Goal: Task Accomplishment & Management: Manage account settings

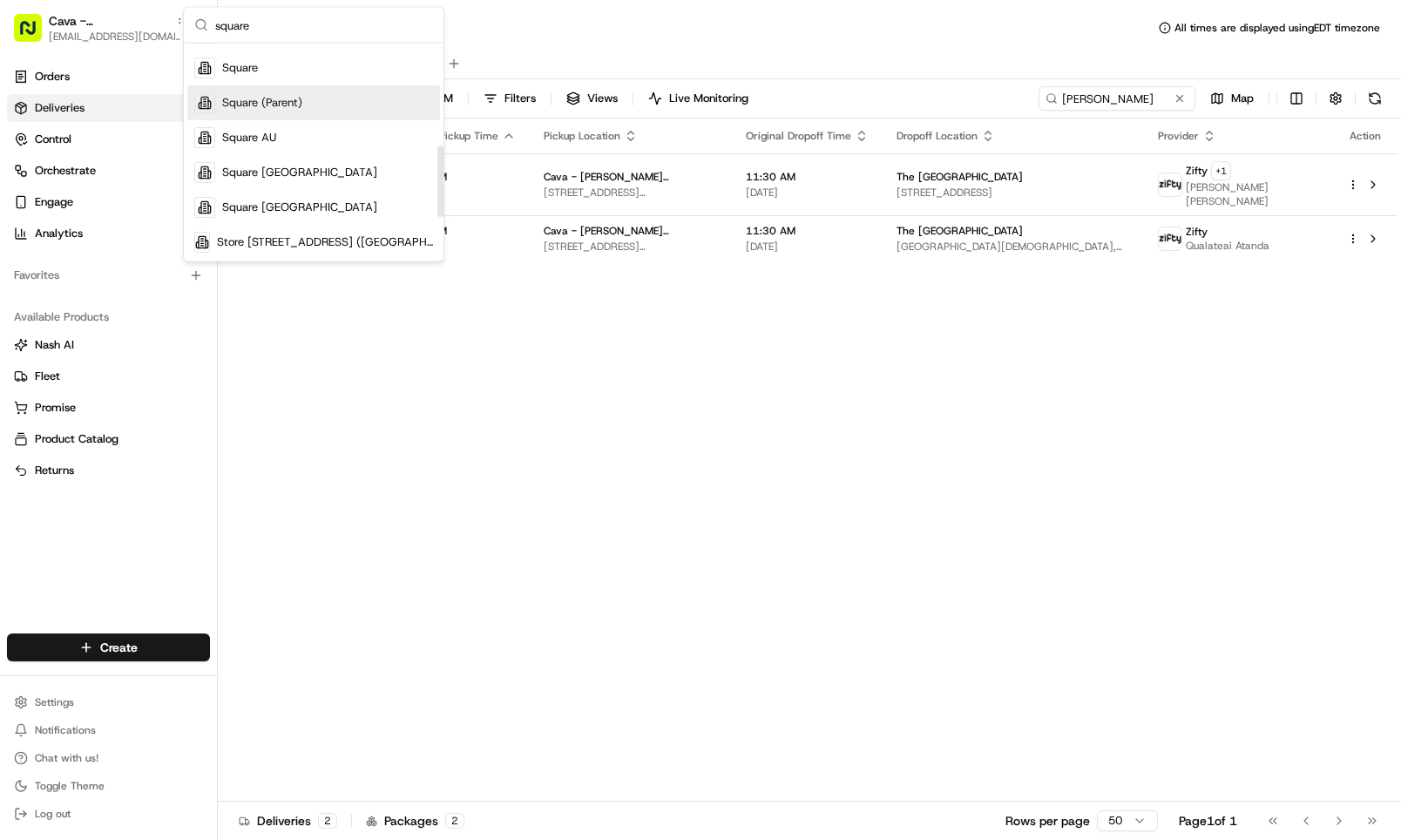
scroll to position [311, 0]
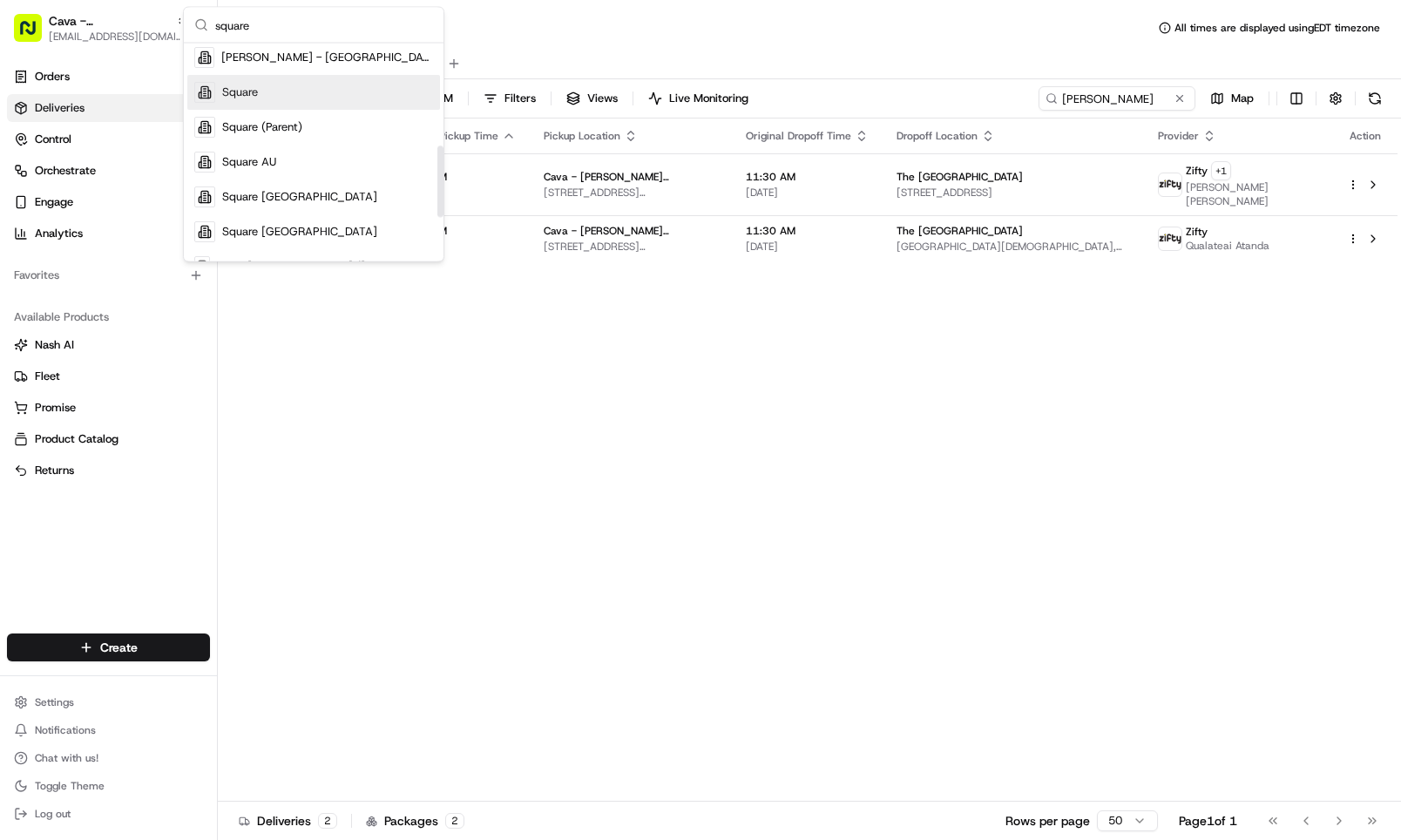
type input "square"
click at [300, 95] on div "Square" at bounding box center [313, 92] width 253 height 35
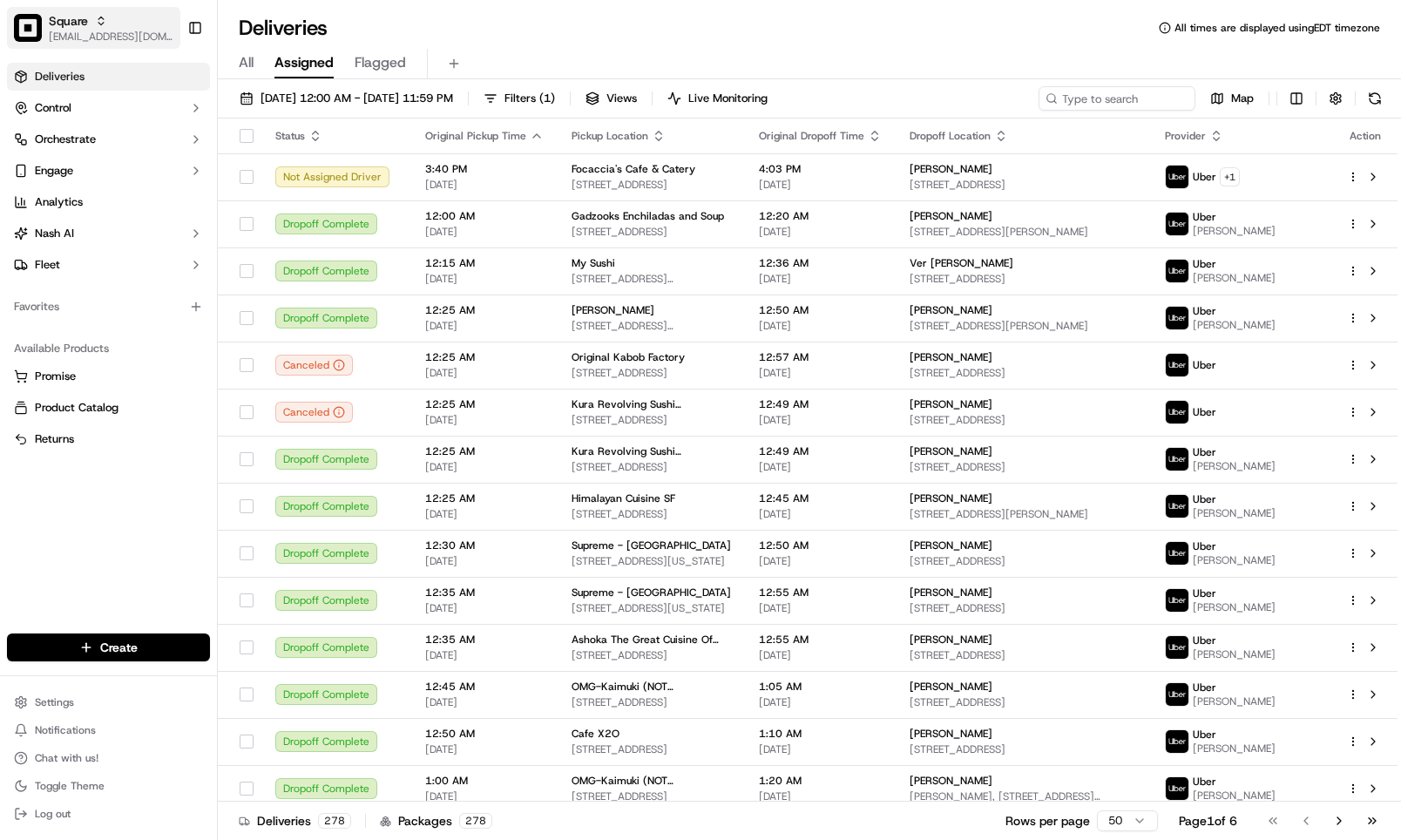
click at [76, 40] on span "[EMAIL_ADDRESS][DOMAIN_NAME]" at bounding box center [111, 36] width 125 height 14
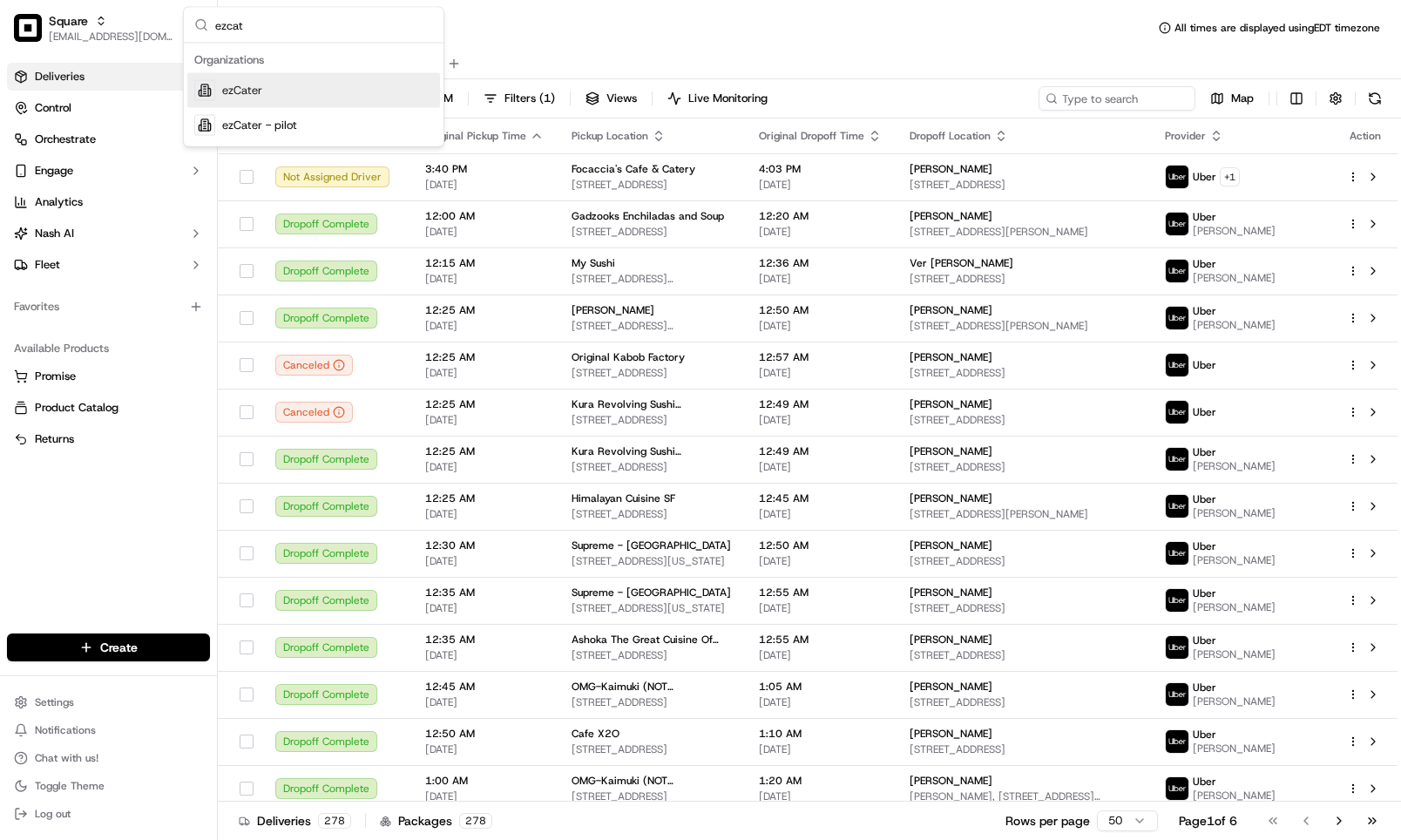
type input "ezcat"
click at [251, 81] on div "ezCater" at bounding box center [313, 91] width 253 height 35
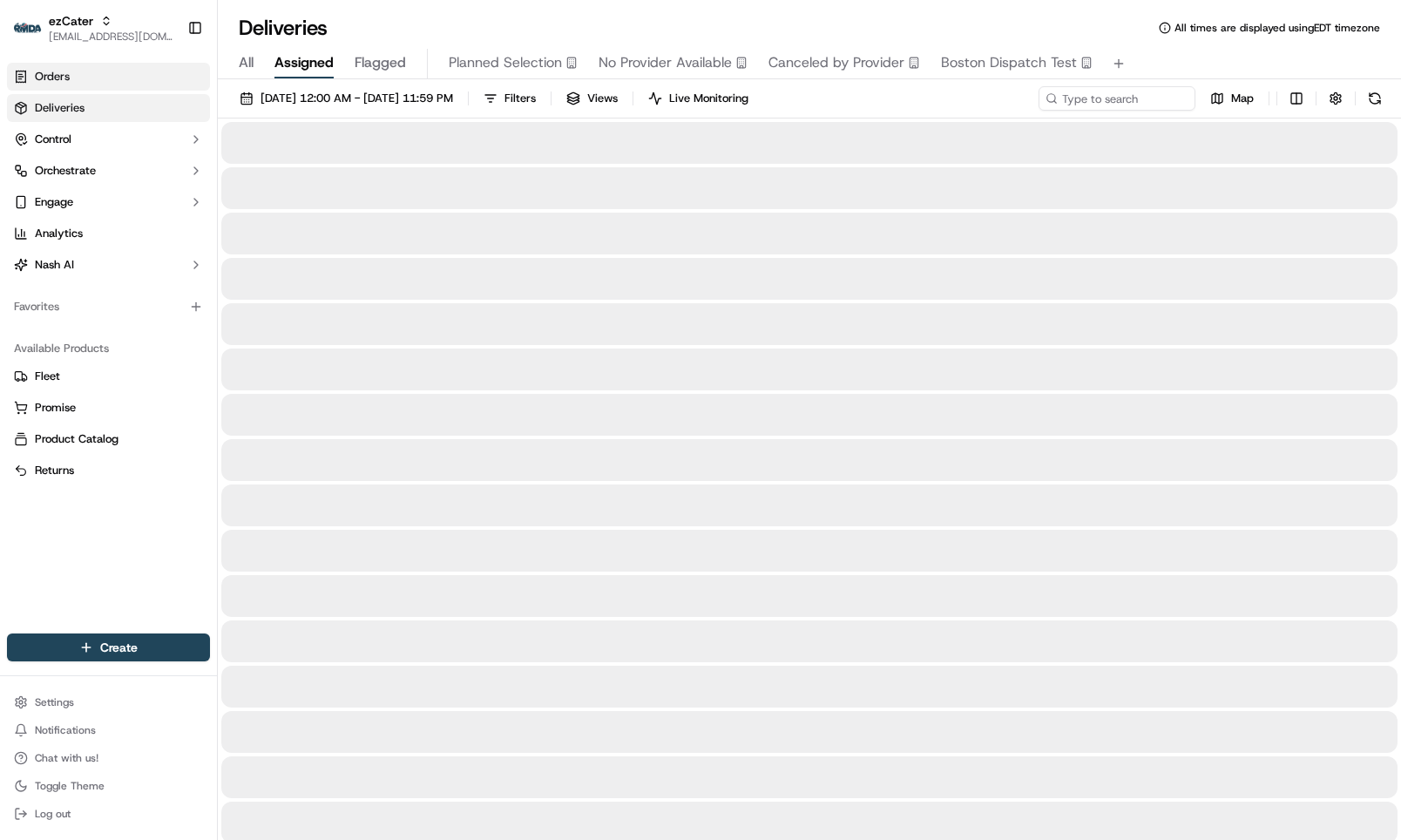
click at [84, 81] on link "Orders" at bounding box center [108, 76] width 203 height 28
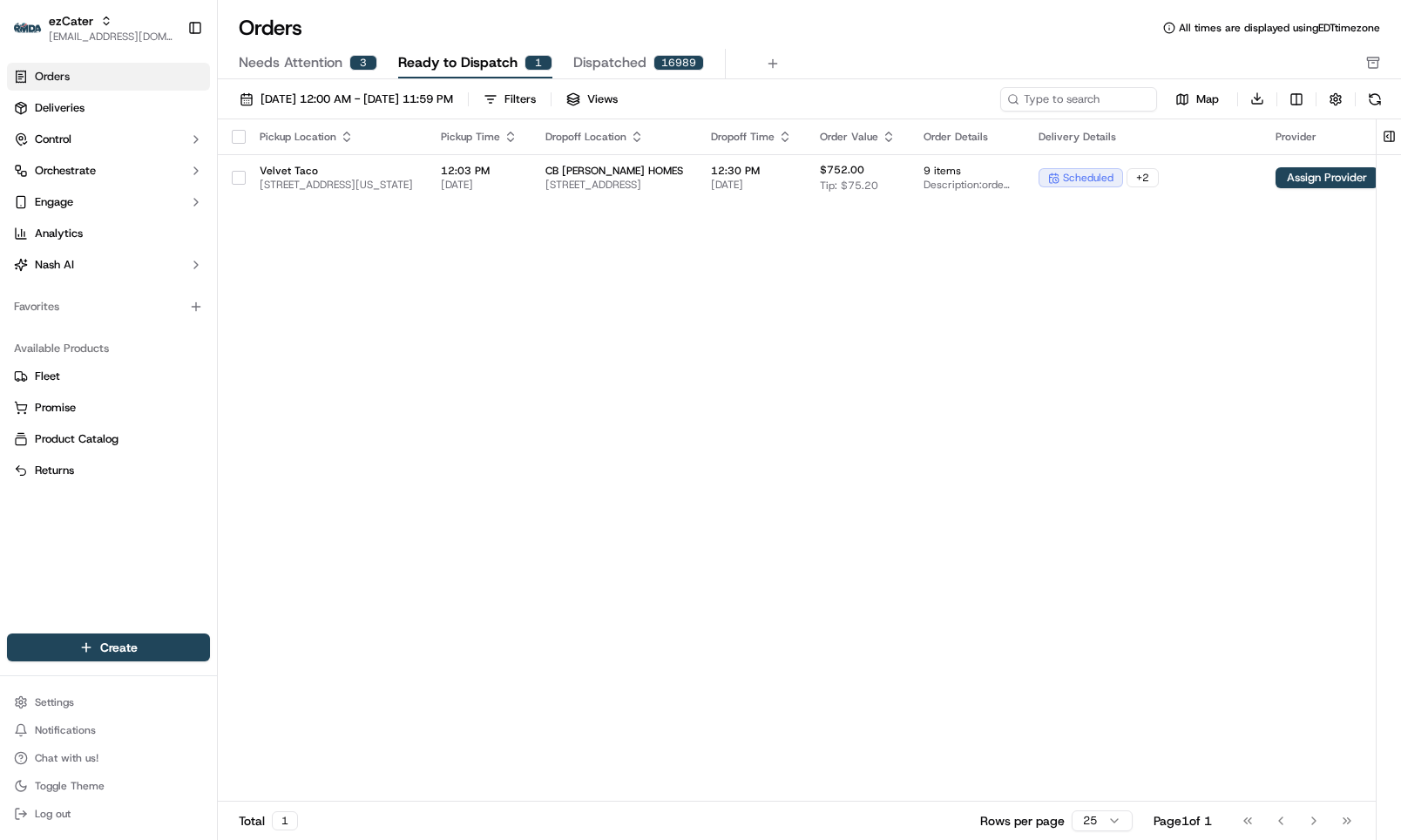
click at [337, 68] on span "Needs Attention" at bounding box center [291, 62] width 104 height 21
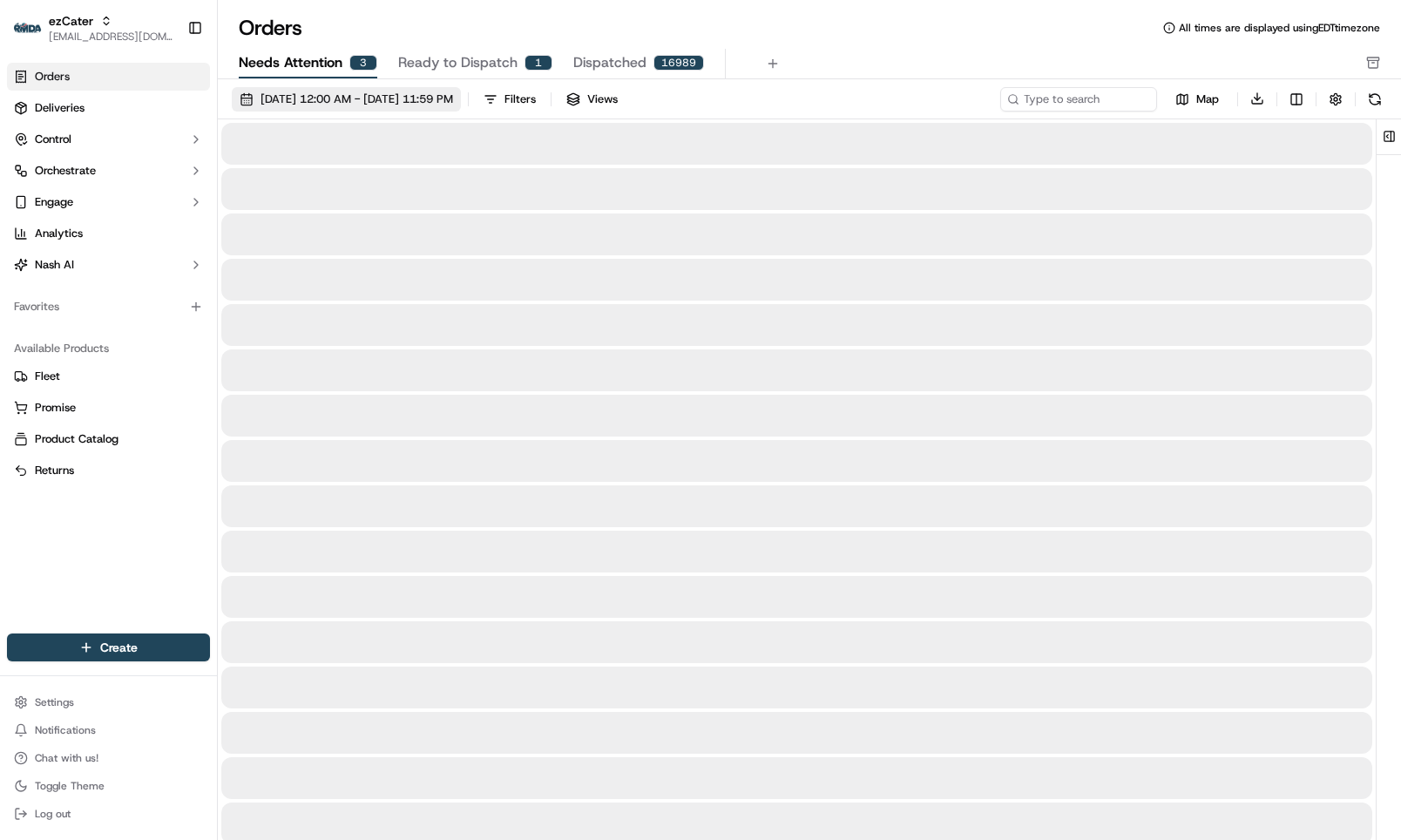
click at [343, 95] on span "[DATE] 12:00 AM - [DATE] 11:59 PM" at bounding box center [357, 99] width 193 height 16
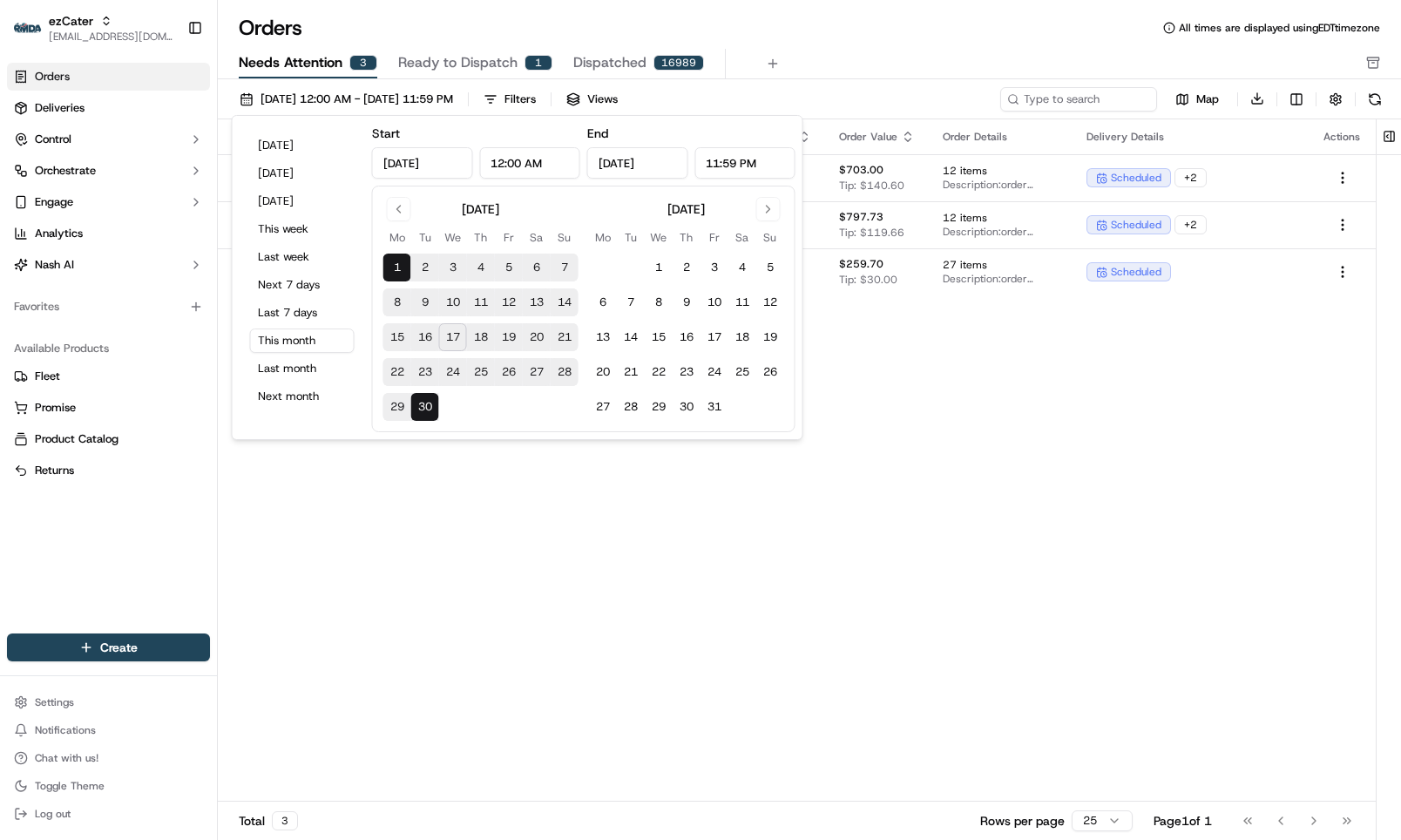
click at [447, 345] on button "17" at bounding box center [453, 337] width 28 height 28
type input "[DATE]"
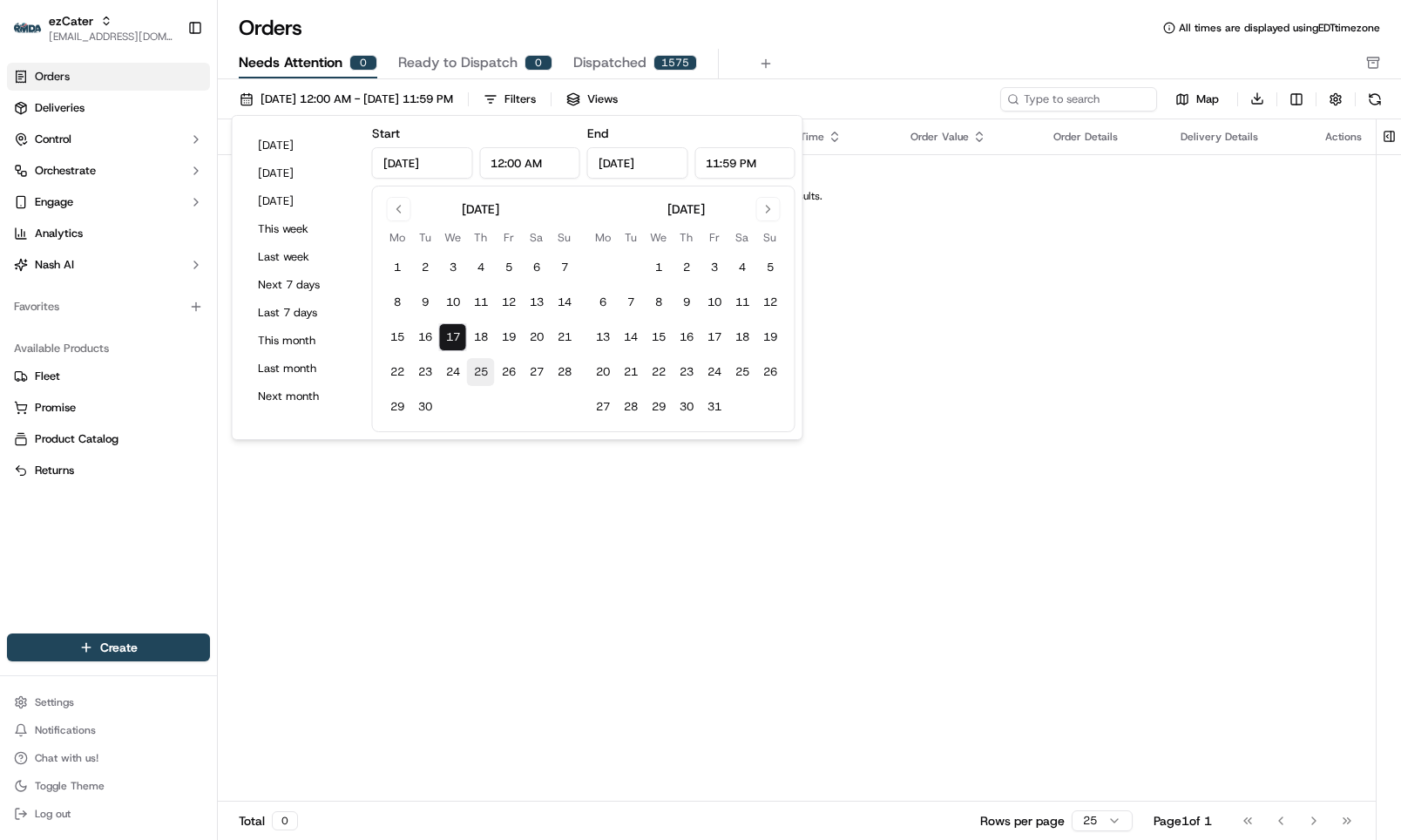
click at [477, 377] on button "25" at bounding box center [481, 372] width 28 height 28
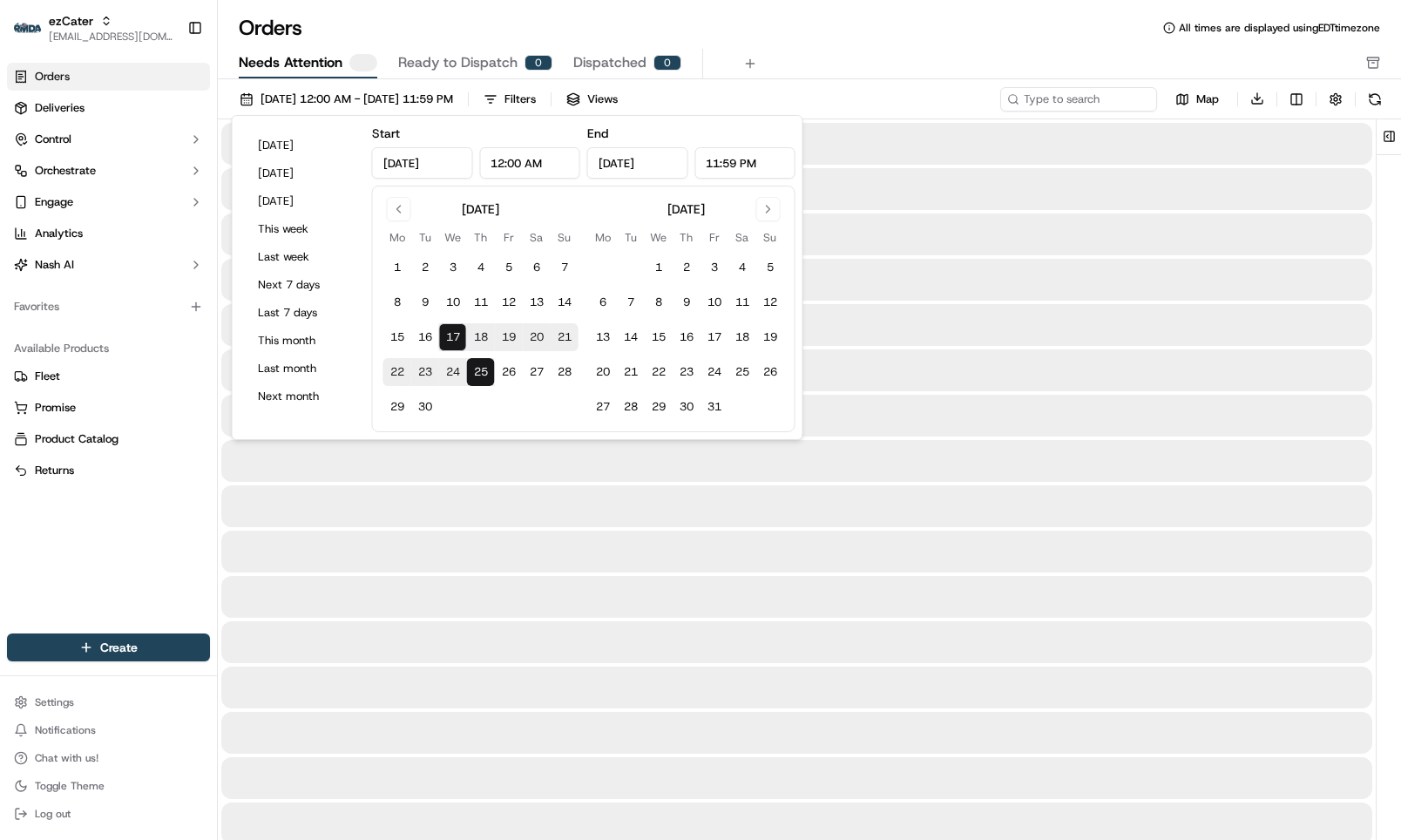
type input "[DATE]"
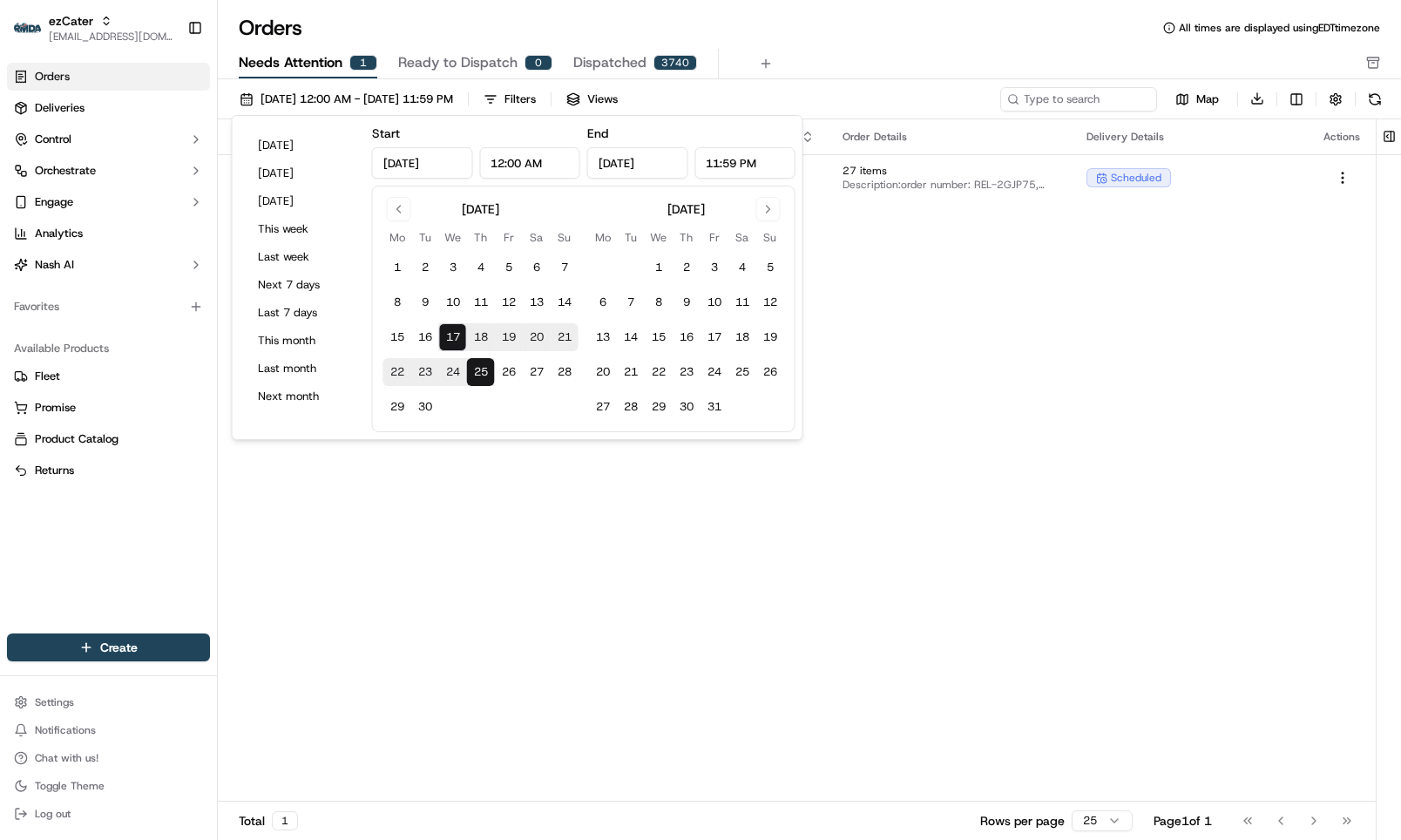
click at [820, 72] on div "Needs Attention 1 Ready to Dispatch 0 Dispatched 3740" at bounding box center [797, 63] width 1117 height 29
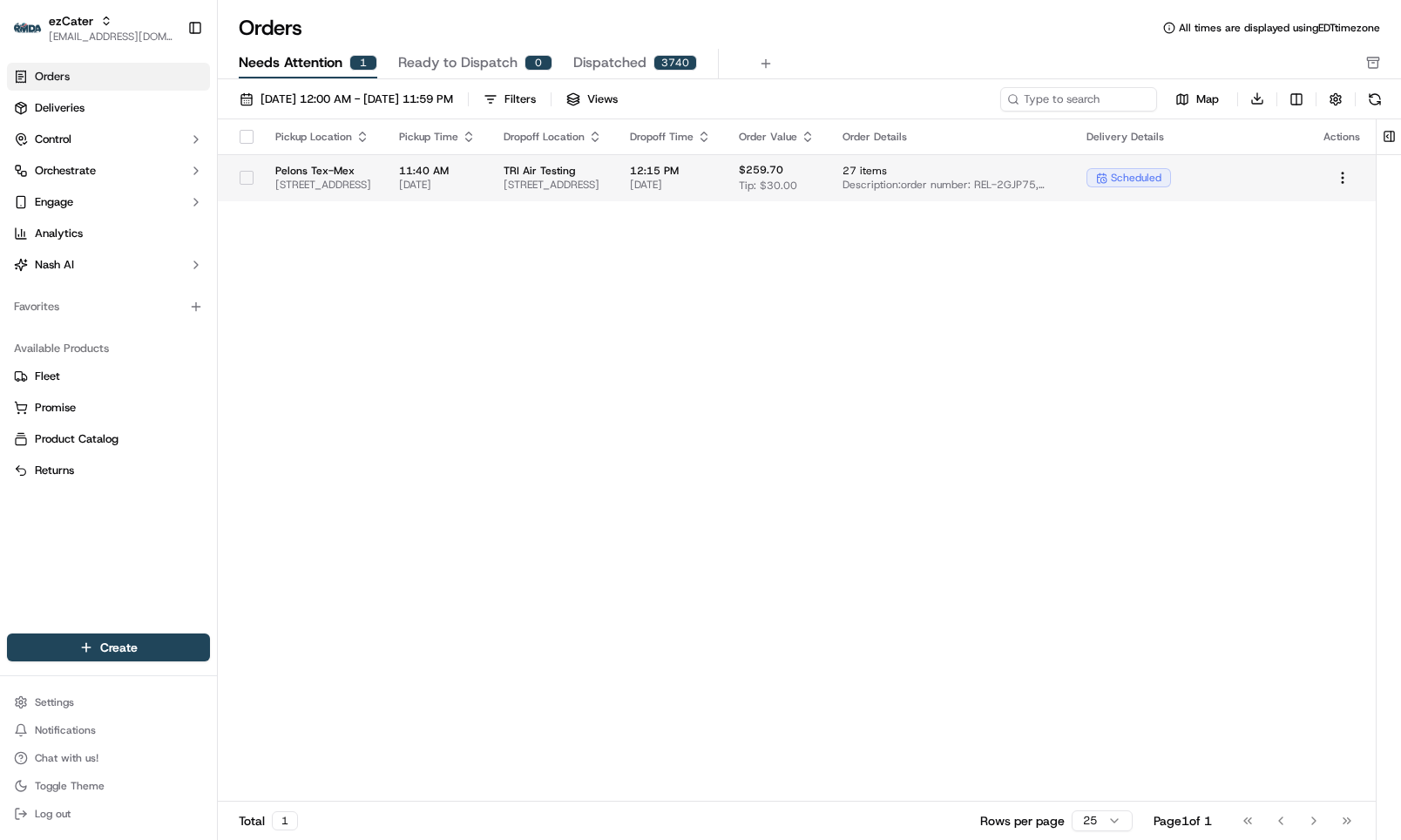
click at [602, 183] on span "[STREET_ADDRESS]" at bounding box center [552, 184] width 98 height 14
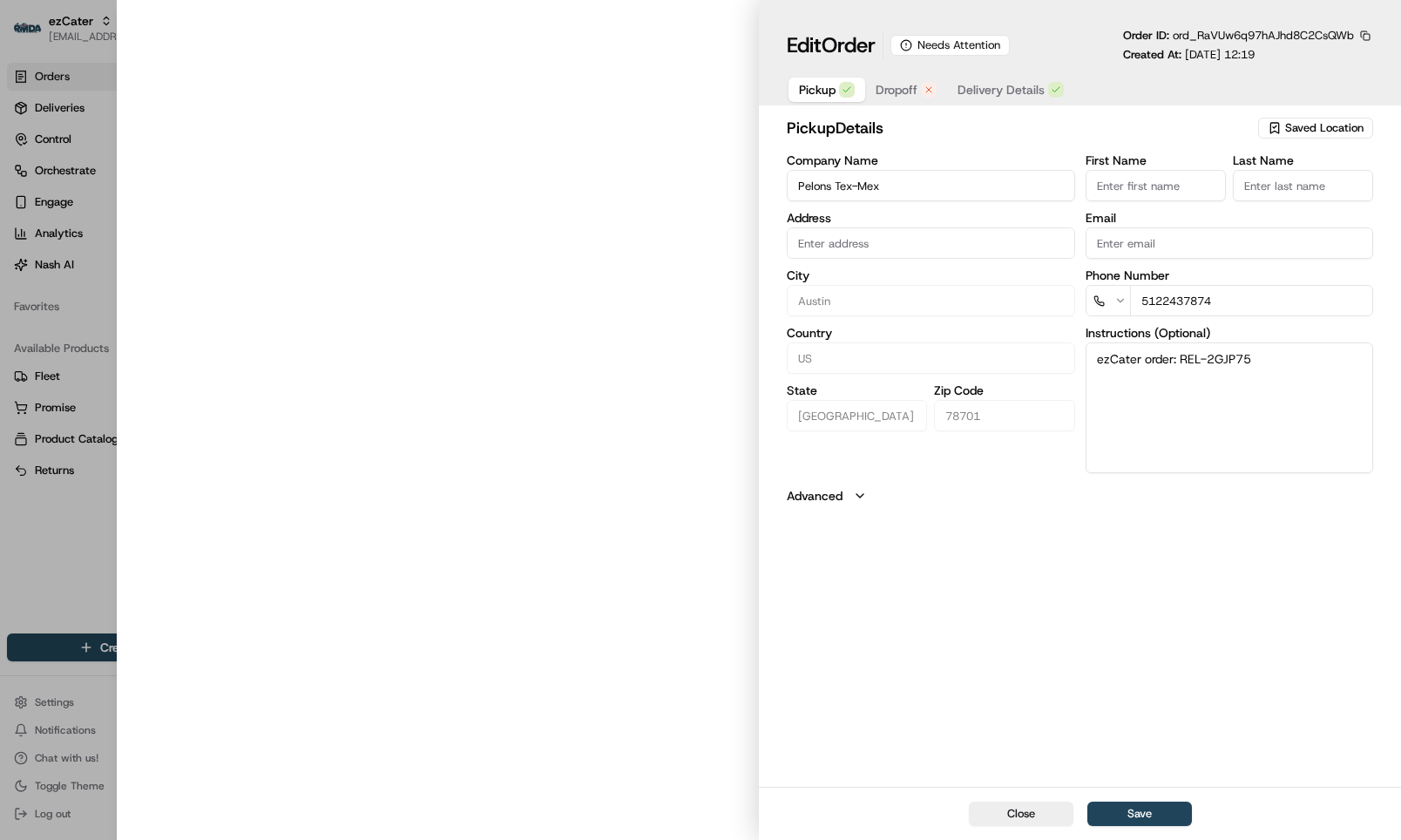
type input "[STREET_ADDRESS]"
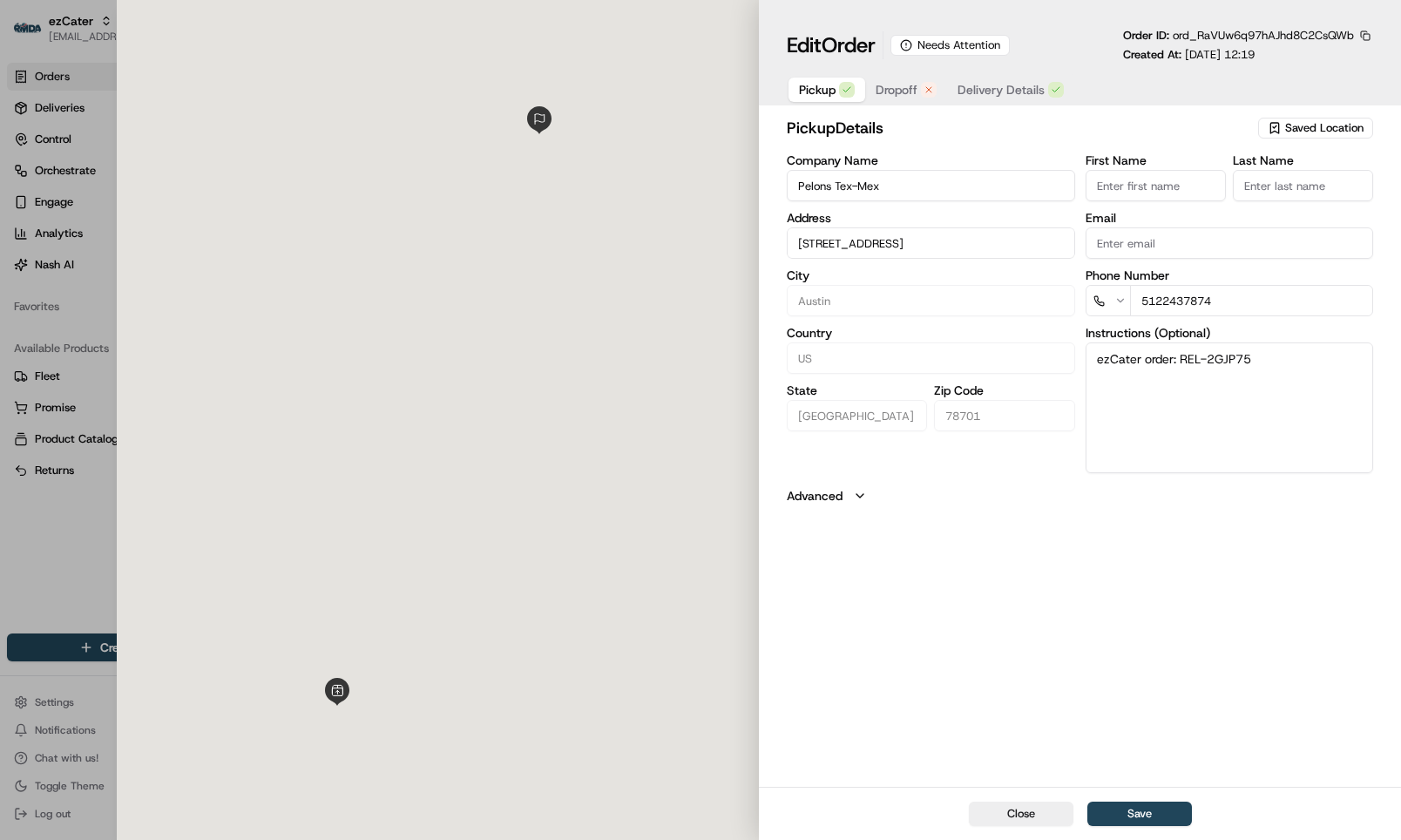
click at [891, 85] on span "Dropoff" at bounding box center [897, 90] width 42 height 17
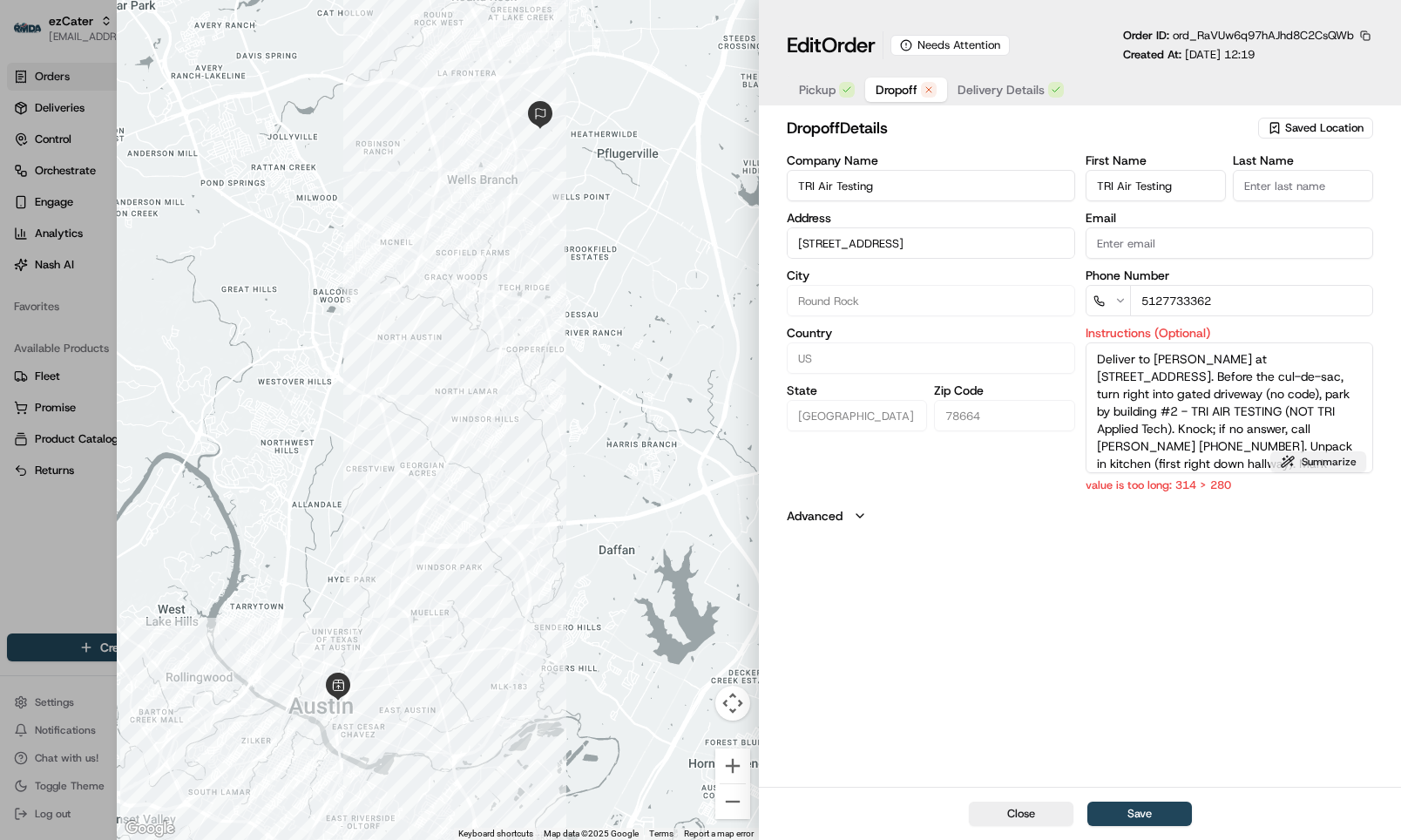
click at [1309, 469] on button "Summarize" at bounding box center [1319, 462] width 96 height 21
type textarea "Deliver to [PERSON_NAME], [STREET_ADDRESS]. Right before cul-de-sac, gated driv…"
click at [1132, 811] on button "Save" at bounding box center [1139, 814] width 105 height 25
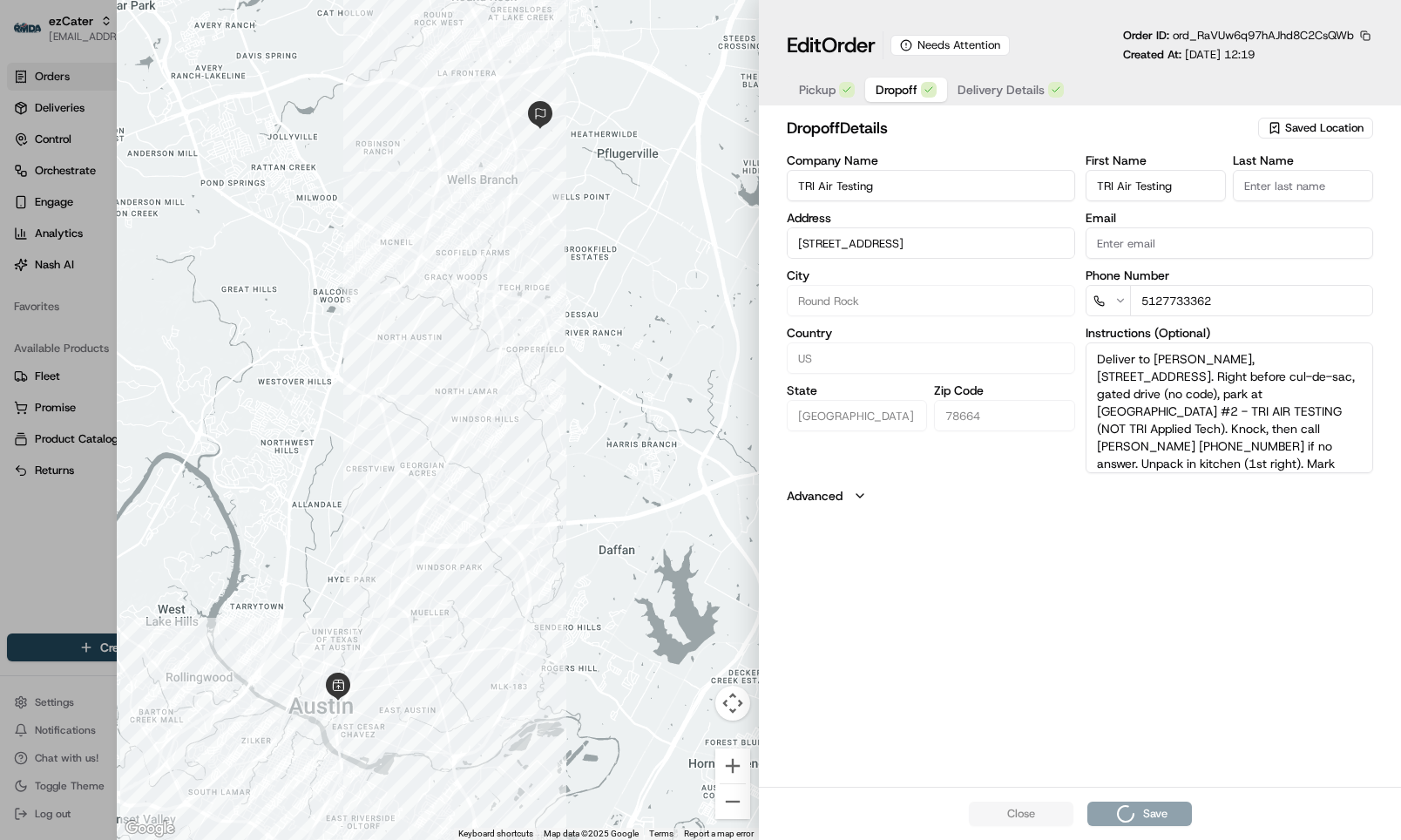
type input "+1"
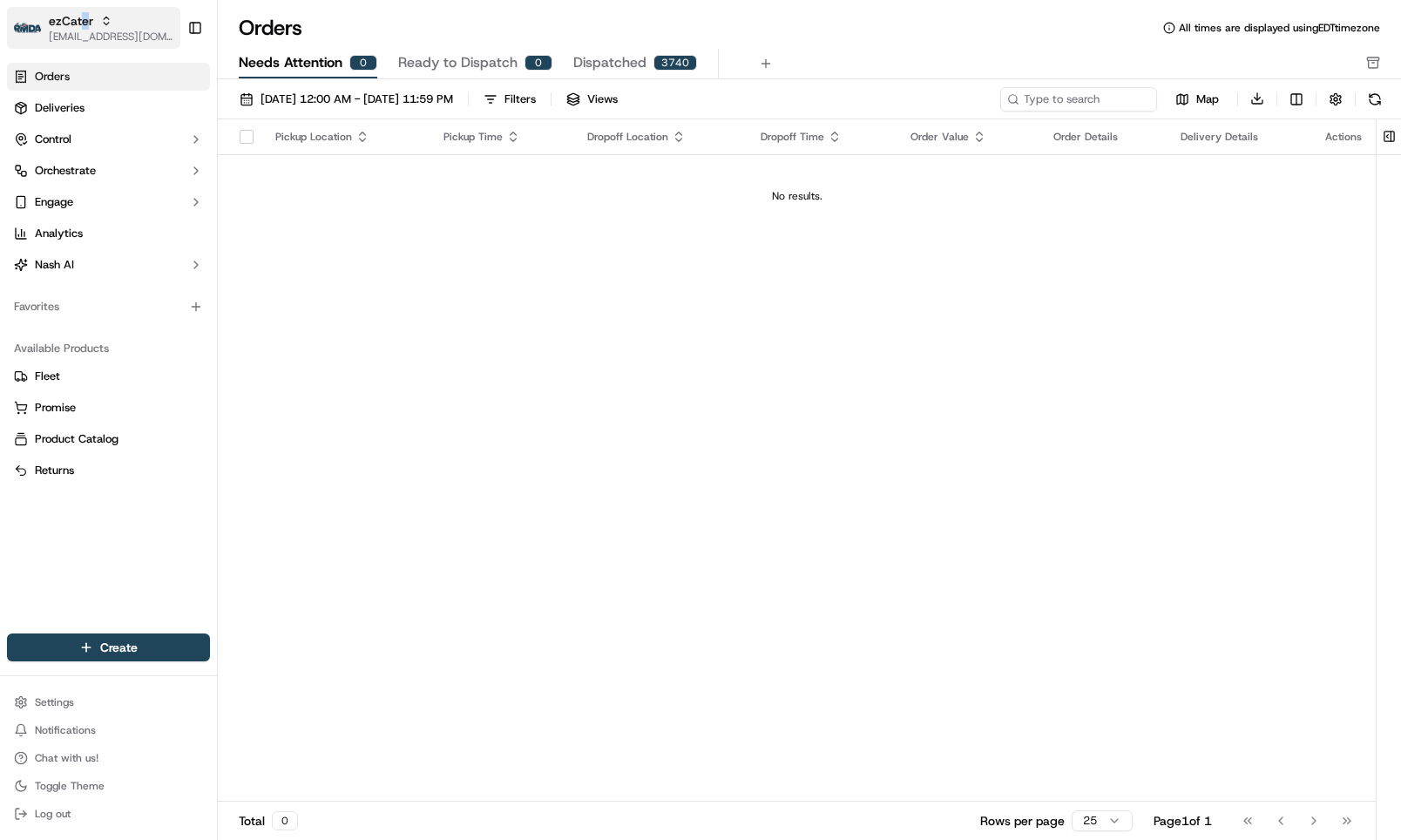
click at [82, 18] on span "ezCater" at bounding box center [71, 21] width 44 height 17
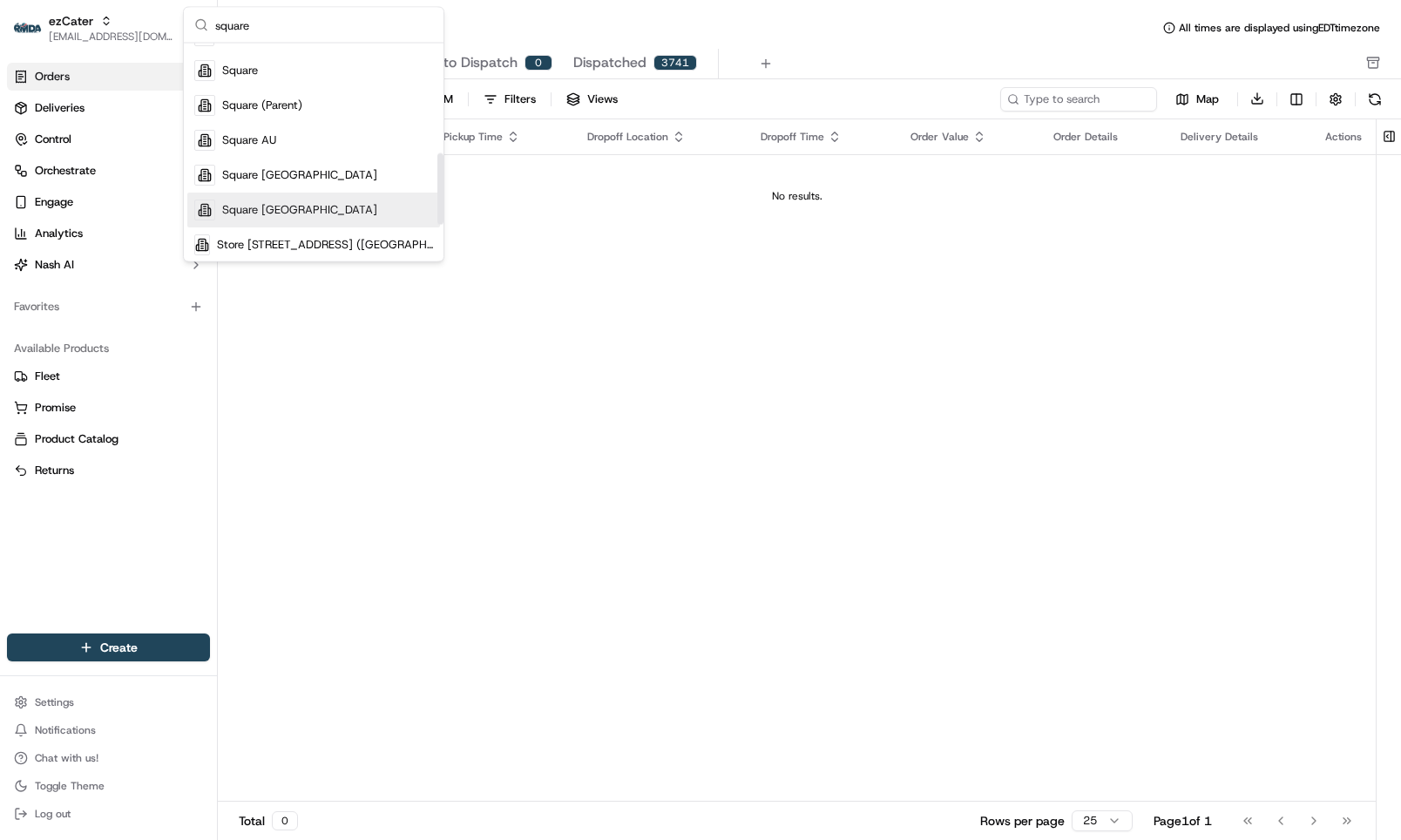
scroll to position [311, 0]
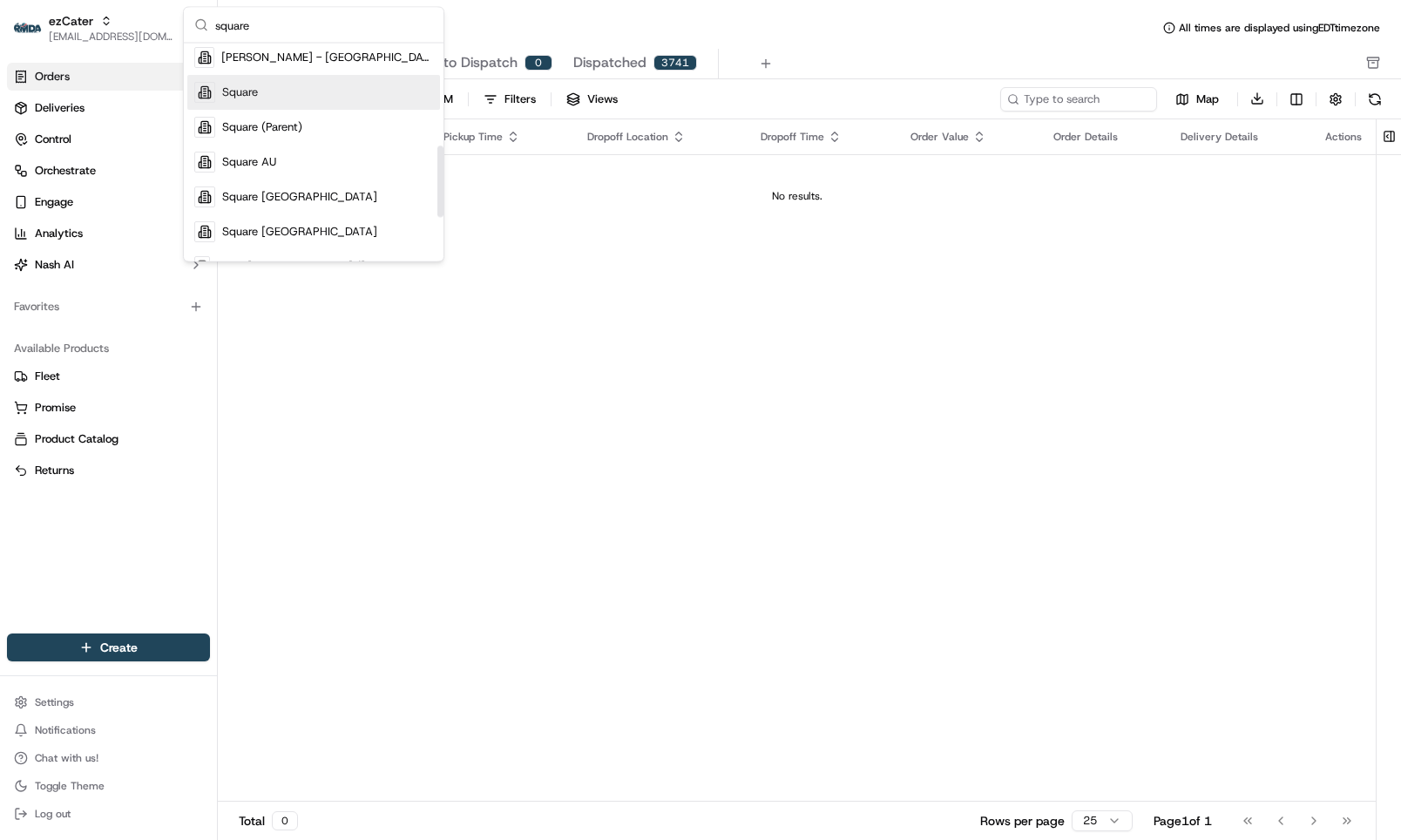
type input "square"
click at [330, 90] on div "Square" at bounding box center [313, 92] width 253 height 35
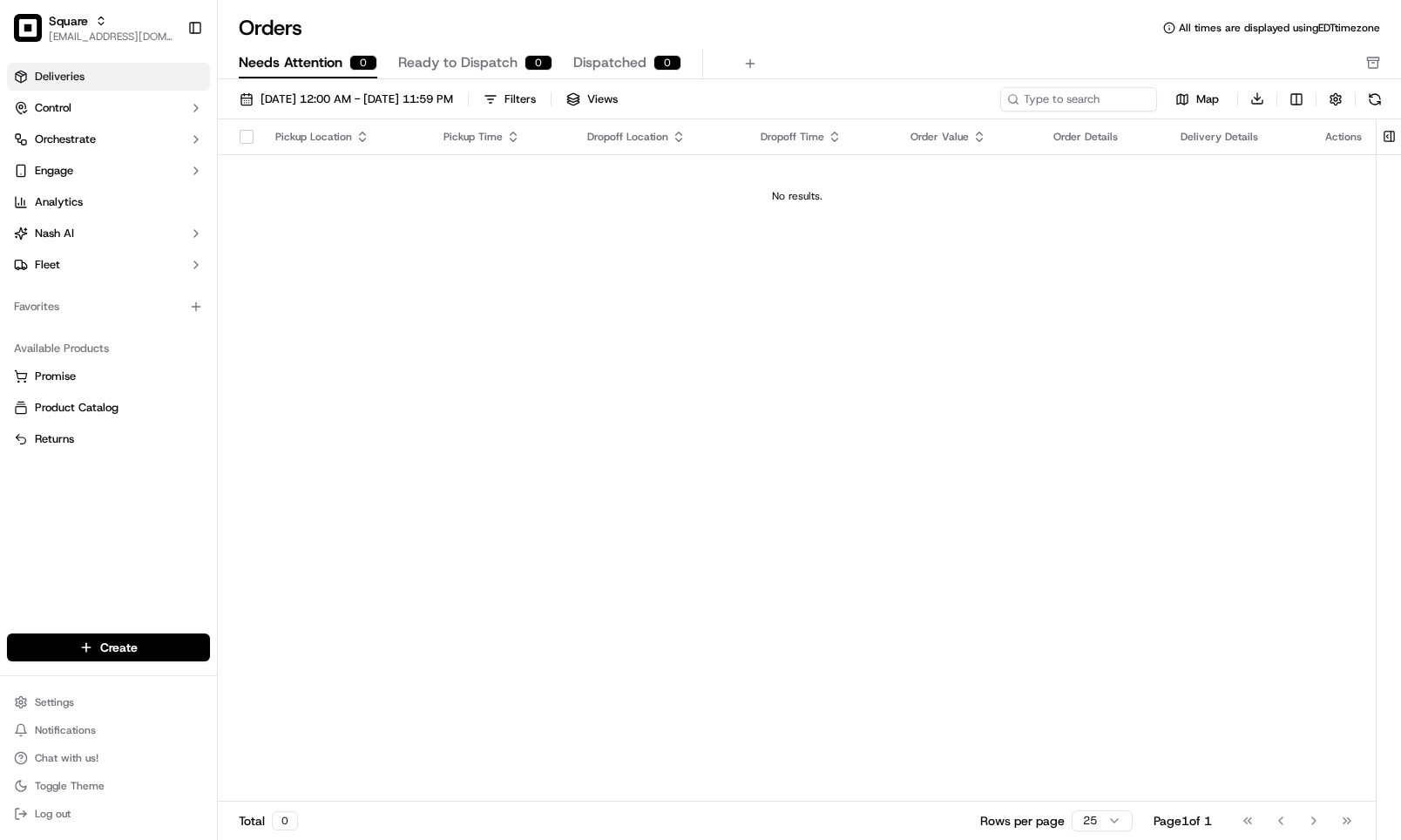
click at [119, 71] on link "Deliveries" at bounding box center [108, 76] width 203 height 28
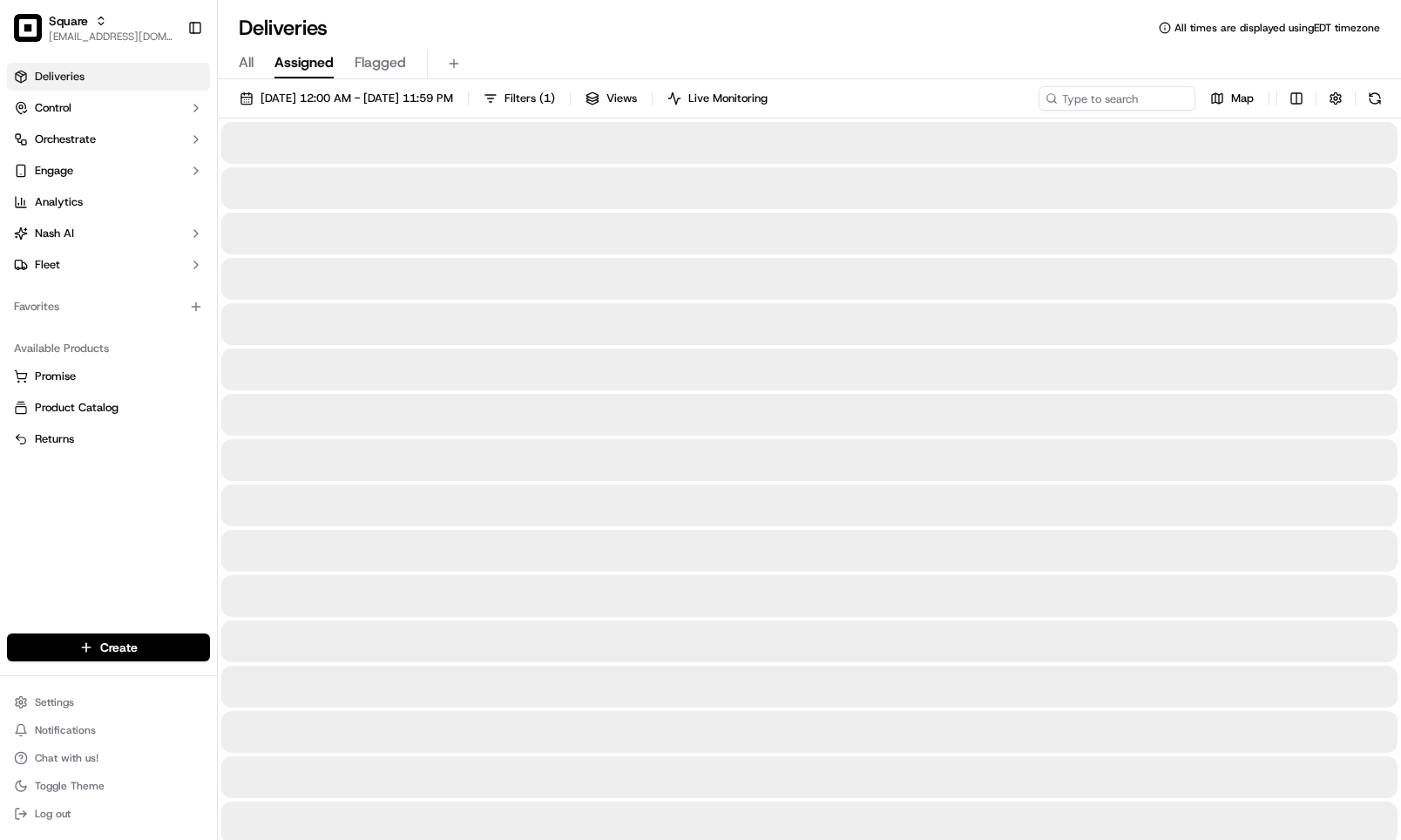
click at [829, 42] on div "All Assigned Flagged" at bounding box center [809, 60] width 1183 height 38
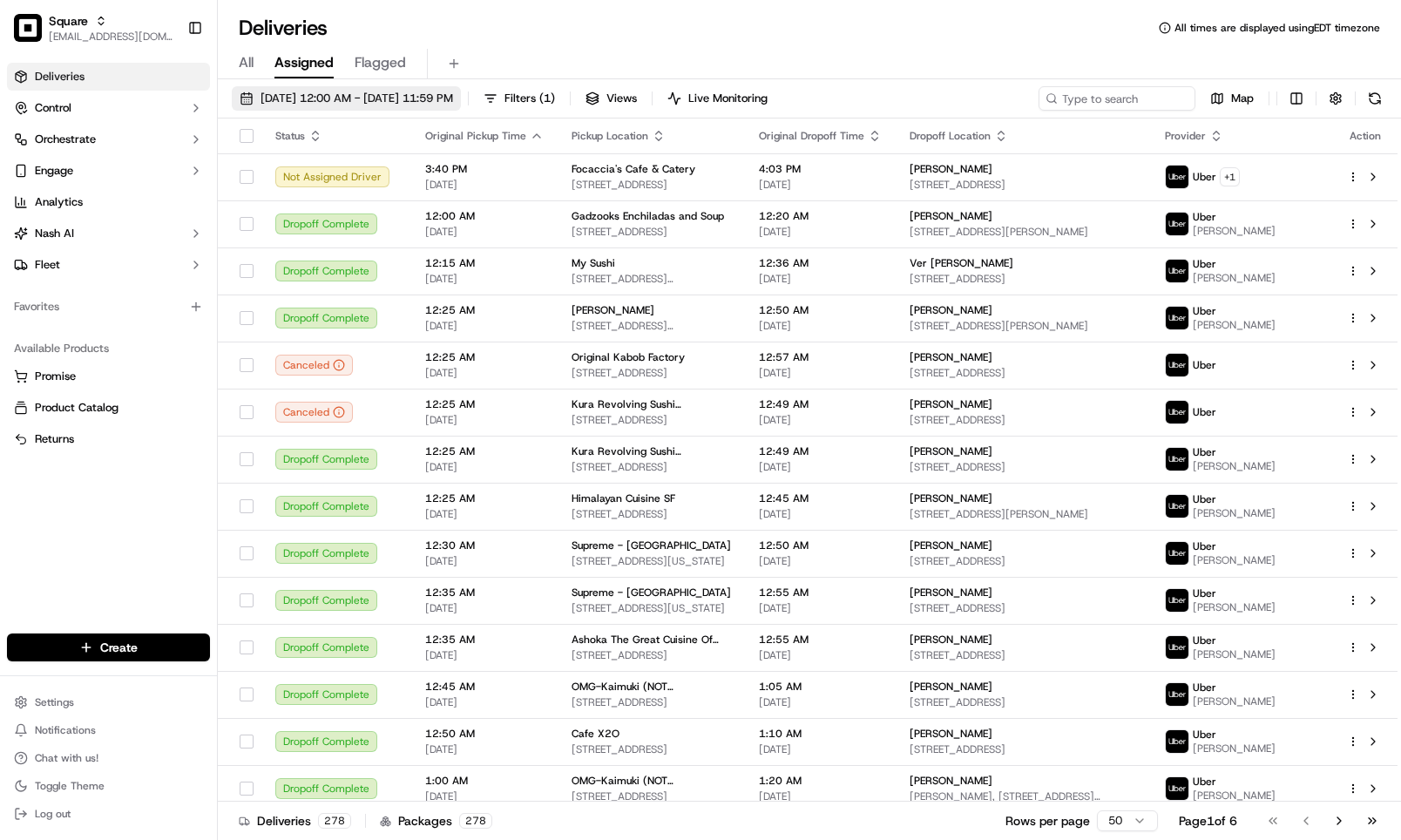
click at [424, 103] on span "[DATE] 12:00 AM - [DATE] 11:59 PM" at bounding box center [357, 98] width 193 height 16
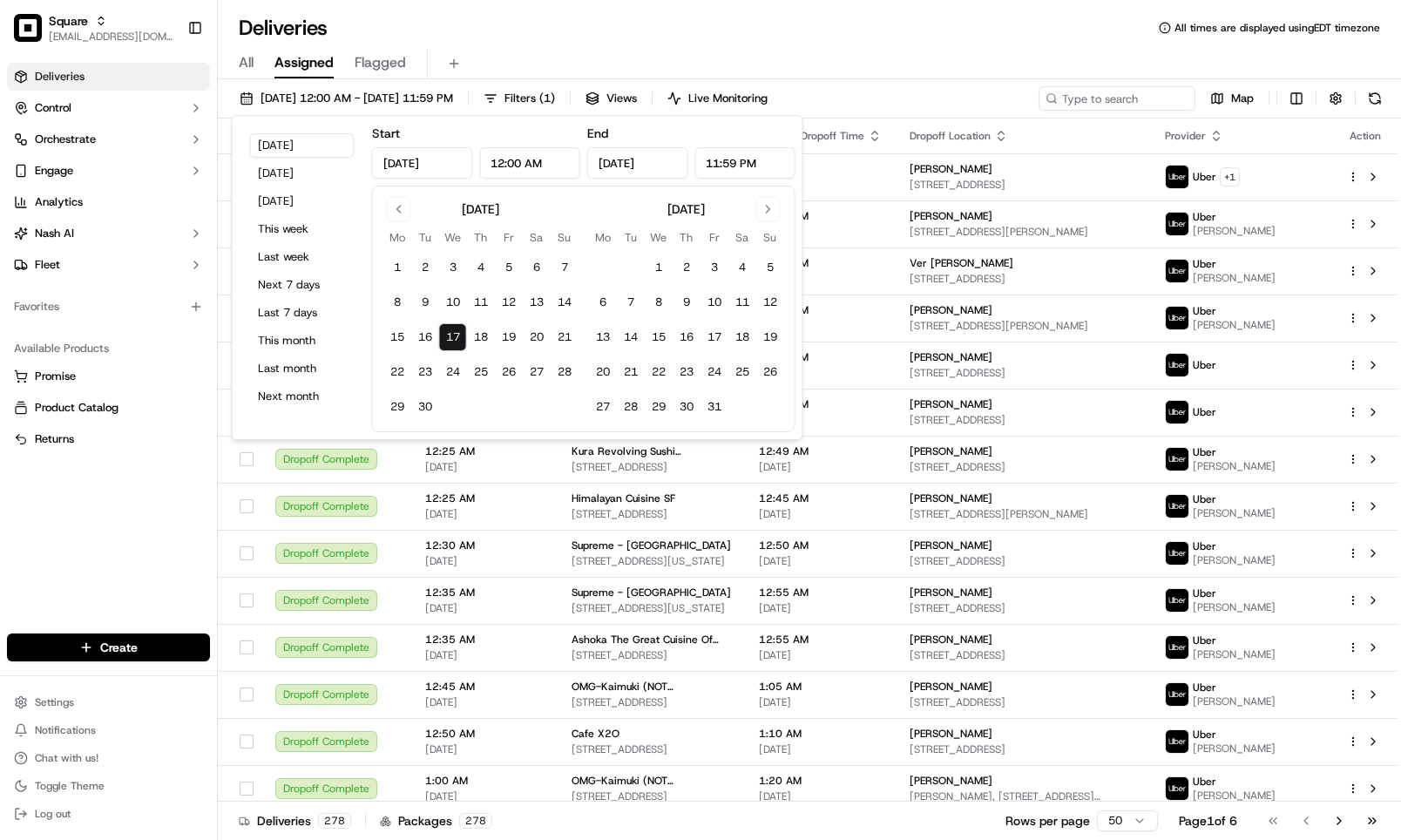
click at [524, 14] on div "Deliveries All times are displayed using EDT timezone" at bounding box center [809, 28] width 1183 height 28
